Goal: Transaction & Acquisition: Book appointment/travel/reservation

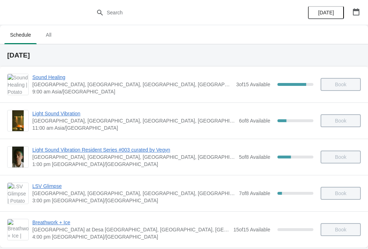
scroll to position [195, 0]
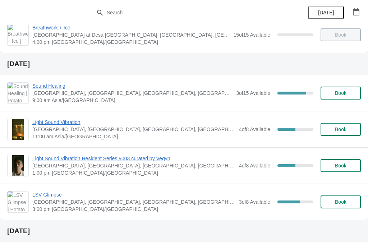
click at [347, 98] on button "Book" at bounding box center [341, 93] width 40 height 13
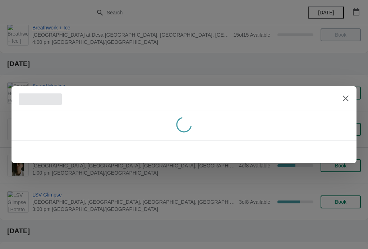
click at [347, 93] on button "Close" at bounding box center [345, 98] width 13 height 13
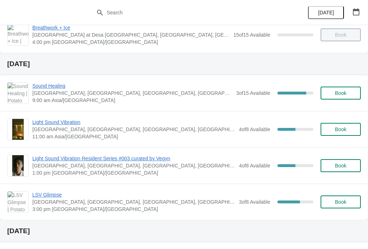
click at [44, 86] on span "Sound Healing" at bounding box center [132, 85] width 200 height 7
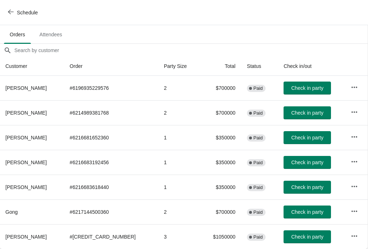
scroll to position [43, 0]
click at [13, 14] on icon "button" at bounding box center [11, 12] width 6 height 6
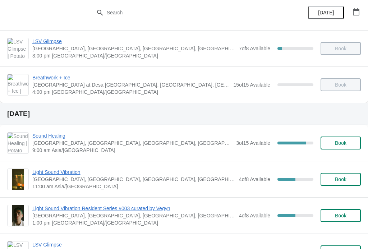
scroll to position [146, 0]
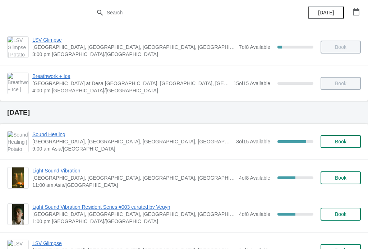
click at [341, 142] on span "Book" at bounding box center [341, 142] width 12 height 6
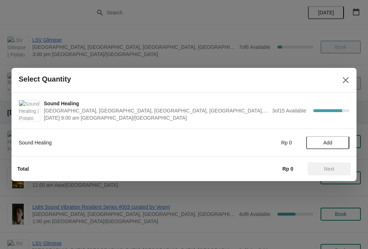
click at [330, 141] on span "Add" at bounding box center [327, 143] width 9 height 6
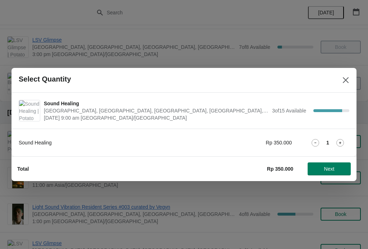
click at [339, 143] on icon at bounding box center [340, 143] width 8 height 8
click at [335, 165] on button "Next" at bounding box center [329, 168] width 43 height 13
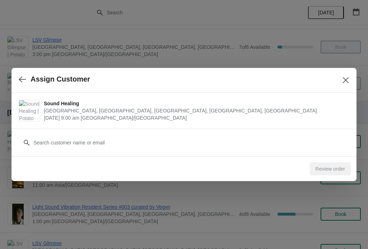
click at [29, 141] on icon at bounding box center [26, 142] width 7 height 7
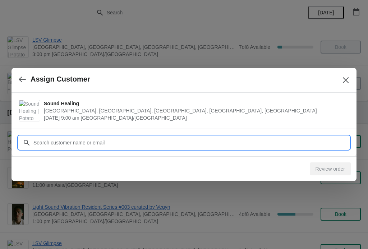
click at [37, 144] on input "Customer" at bounding box center [191, 142] width 316 height 13
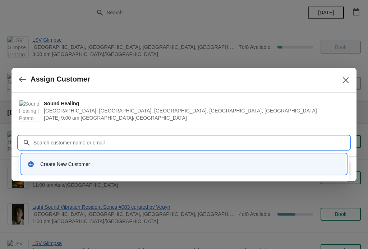
click at [43, 165] on div "Create New Customer" at bounding box center [190, 164] width 300 height 7
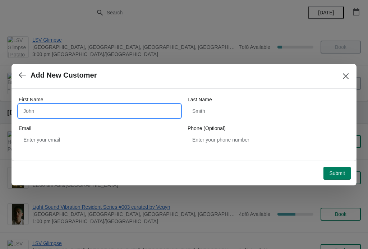
click at [32, 112] on input "First Name" at bounding box center [100, 111] width 162 height 13
type input "Mingkai"
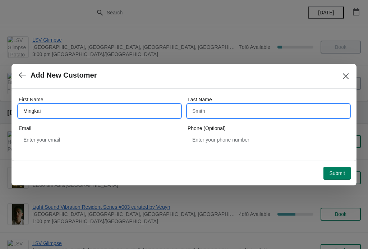
click at [260, 108] on input "Last Name" at bounding box center [269, 111] width 162 height 13
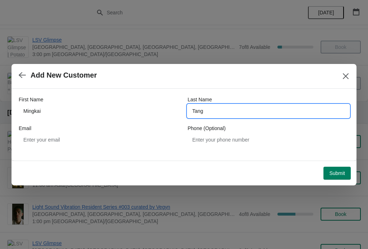
type input "Tang"
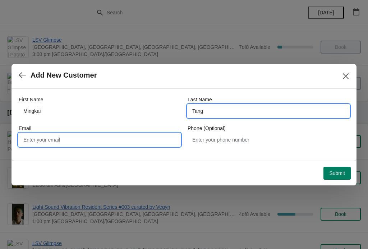
click at [28, 138] on input "Email" at bounding box center [100, 139] width 162 height 13
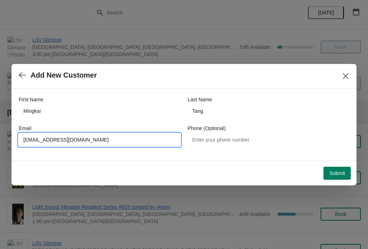
type input "[EMAIL_ADDRESS][DOMAIN_NAME]"
click at [339, 170] on span "Submit" at bounding box center [337, 173] width 16 height 6
